Goal: Task Accomplishment & Management: Use online tool/utility

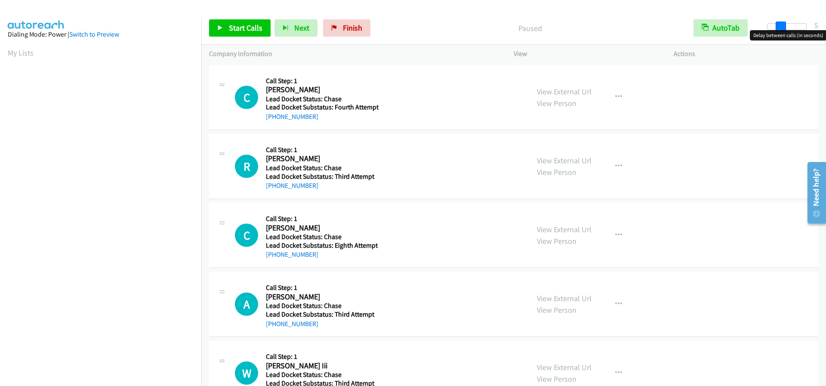
click at [780, 26] on span at bounding box center [781, 27] width 10 height 10
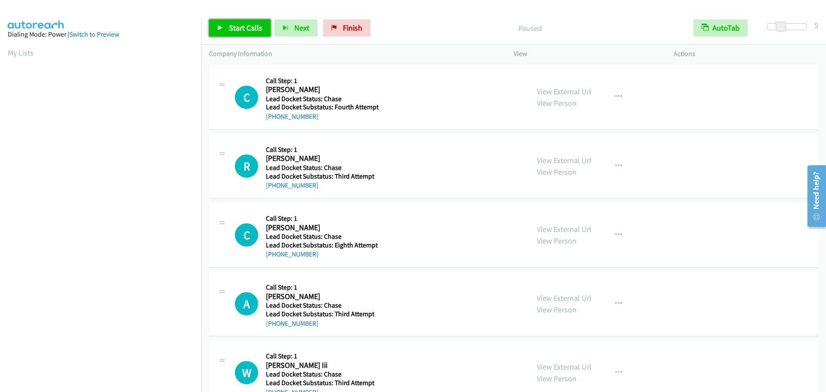
click at [236, 29] on span "Start Calls" at bounding box center [246, 28] width 34 height 10
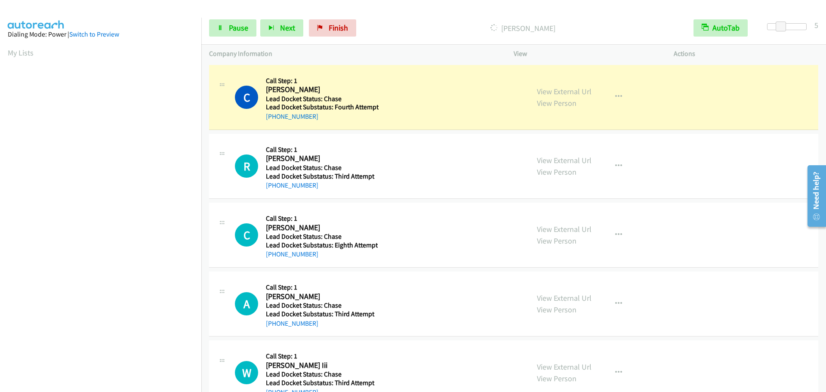
scroll to position [91, 0]
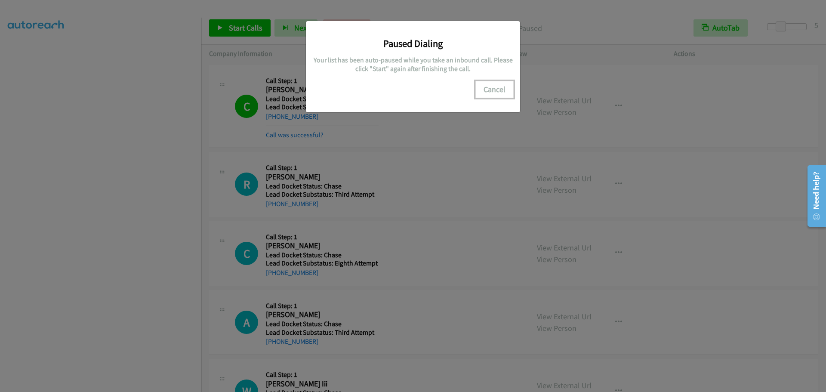
click at [499, 87] on button "Cancel" at bounding box center [495, 89] width 38 height 17
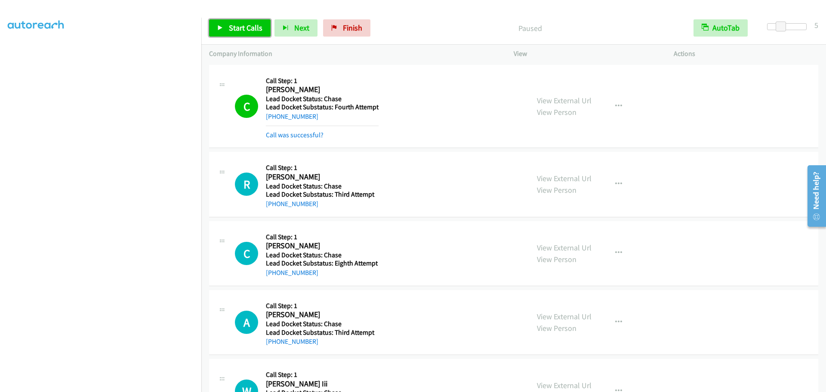
click at [230, 29] on span "Start Calls" at bounding box center [246, 28] width 34 height 10
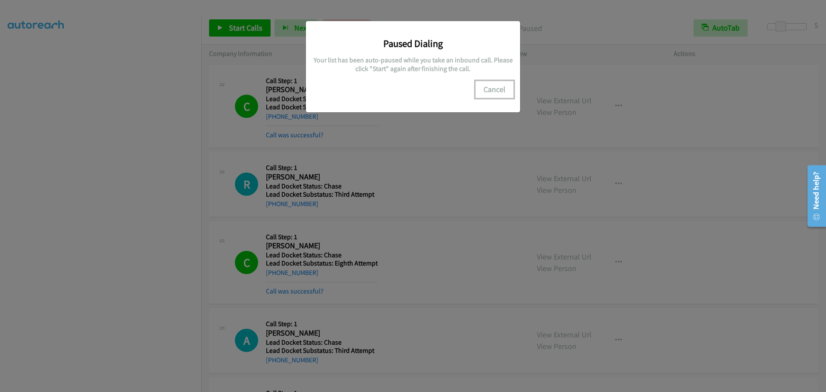
click at [495, 92] on button "Cancel" at bounding box center [495, 89] width 38 height 17
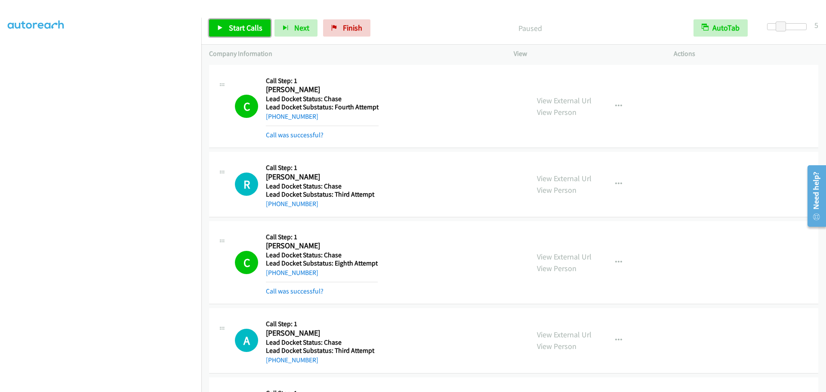
click at [251, 29] on span "Start Calls" at bounding box center [246, 28] width 34 height 10
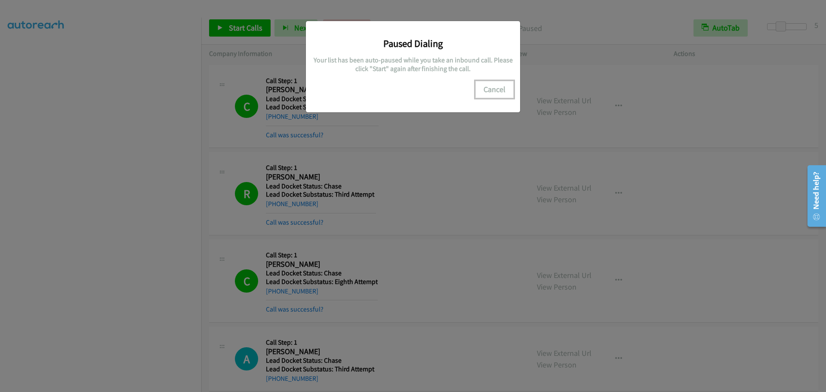
click at [493, 92] on button "Cancel" at bounding box center [495, 89] width 38 height 17
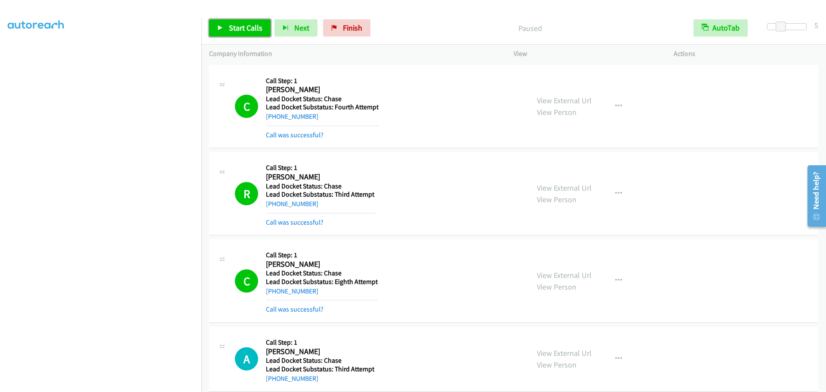
click at [244, 30] on span "Start Calls" at bounding box center [246, 28] width 34 height 10
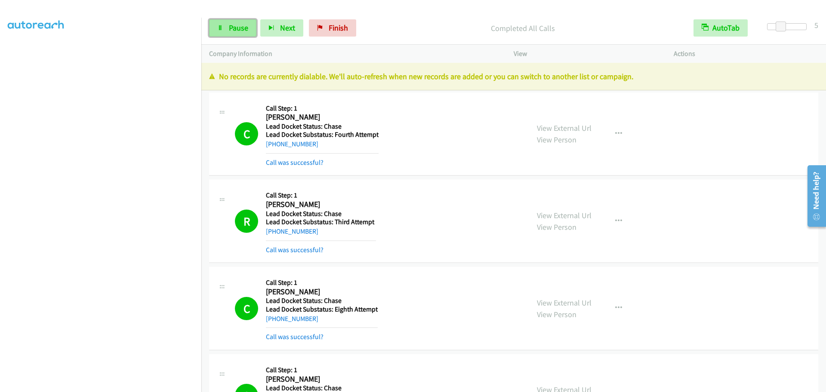
click at [243, 26] on span "Pause" at bounding box center [238, 28] width 19 height 10
click at [243, 27] on span "Start Calls" at bounding box center [246, 28] width 34 height 10
